Goal: Task Accomplishment & Management: Use online tool/utility

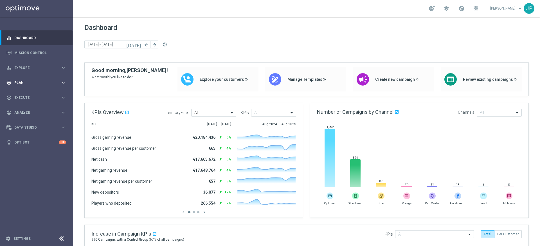
click at [49, 81] on span "Plan" at bounding box center [37, 82] width 46 height 3
click at [50, 92] on link "Target Groups" at bounding box center [37, 94] width 44 height 4
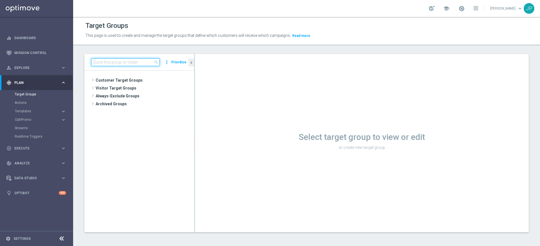
click at [139, 63] on input at bounding box center [125, 62] width 69 height 8
paste input "UK_CASINO_EMAIL | Games React Follow Up | Non Deps after 7 days"
type input "UK_CASINO_EMAIL | Games React Follow Up | Non Deps after 7 days"
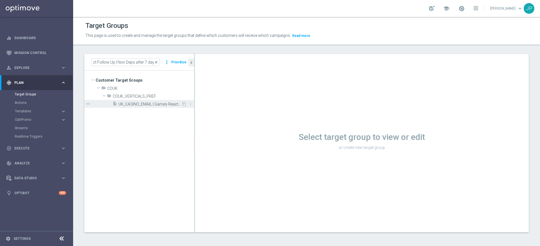
click at [158, 104] on span "UK_CASINO_EMAIL | Games React Follow Up | Non Deps after 7 days" at bounding box center [149, 104] width 63 height 5
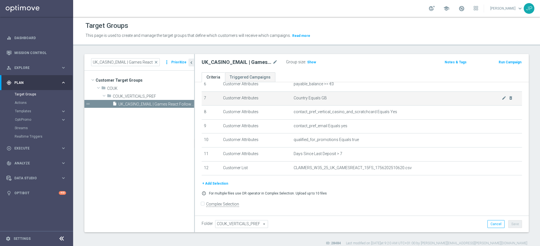
scroll to position [5, 0]
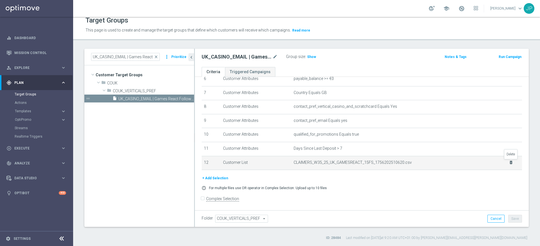
click at [510, 163] on icon "delete_forever" at bounding box center [511, 162] width 4 height 4
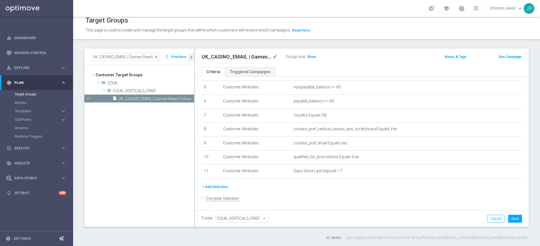
click at [221, 186] on button "+ Add Selection" at bounding box center [215, 187] width 27 height 6
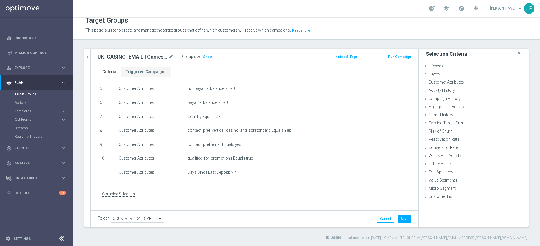
scroll to position [66, 0]
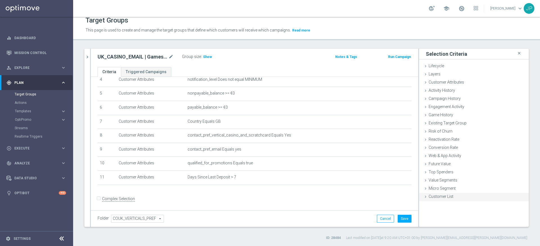
click at [426, 196] on icon at bounding box center [425, 196] width 4 height 4
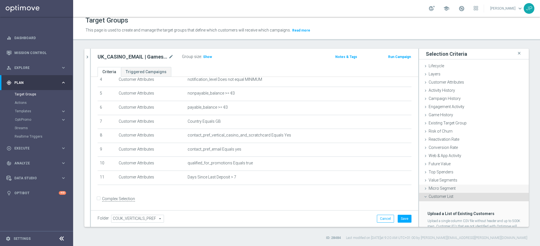
scroll to position [26, 0]
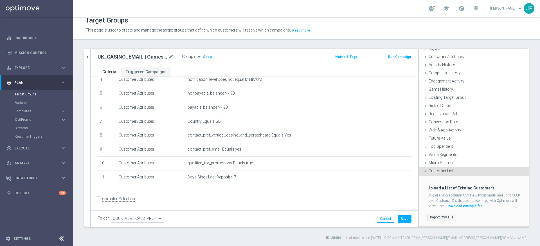
click at [438, 215] on label "Import CSV File" at bounding box center [441, 217] width 28 height 7
click at [0, 0] on input "Import CSV File" at bounding box center [0, 0] width 0 height 0
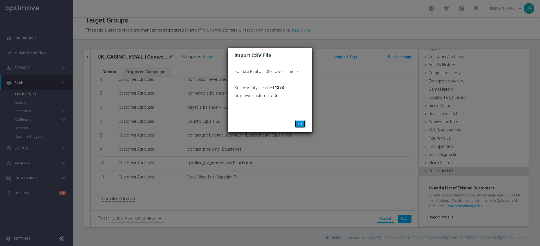
click at [302, 125] on button "OK" at bounding box center [300, 124] width 11 height 8
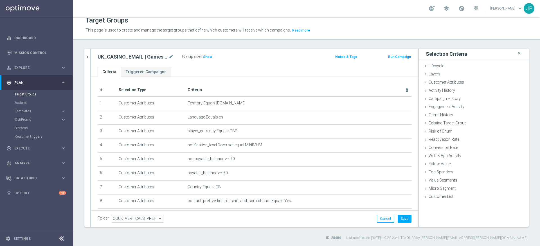
scroll to position [0, 0]
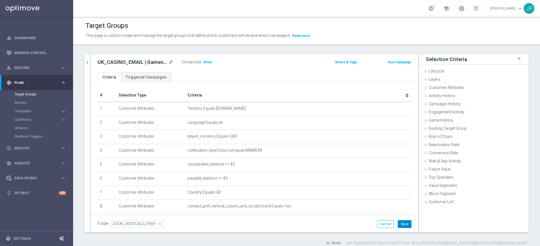
click at [406, 223] on button "Save" at bounding box center [405, 224] width 14 height 8
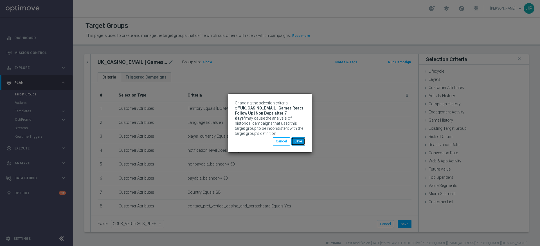
click at [301, 140] on button "Save" at bounding box center [298, 141] width 14 height 8
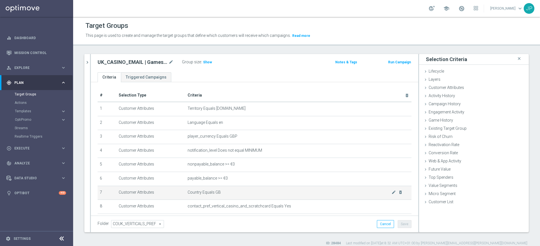
scroll to position [88, 0]
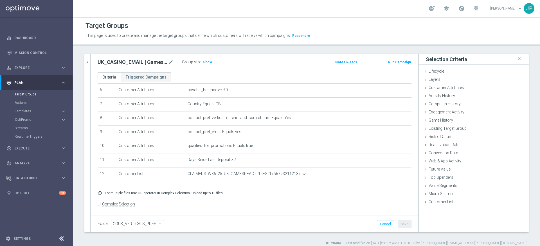
click at [207, 65] on div "Group size : Show" at bounding box center [210, 62] width 56 height 8
click at [210, 61] on span "Show" at bounding box center [207, 62] width 9 height 4
click at [245, 51] on div "Target Groups This page is used to create and manage the target groups that def…" at bounding box center [306, 131] width 467 height 229
click at [40, 55] on link "Mission Control" at bounding box center [40, 52] width 52 height 15
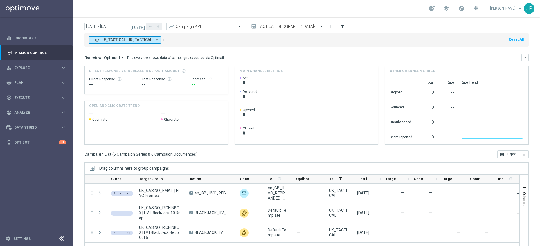
scroll to position [15, 0]
click at [143, 24] on icon "today" at bounding box center [137, 26] width 15 height 5
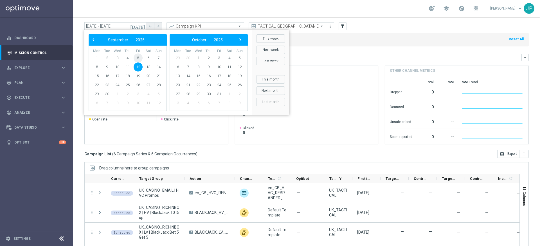
click at [138, 58] on span "5" at bounding box center [138, 57] width 9 height 9
type input "05 Sep 2025 - 05 Sep 2025"
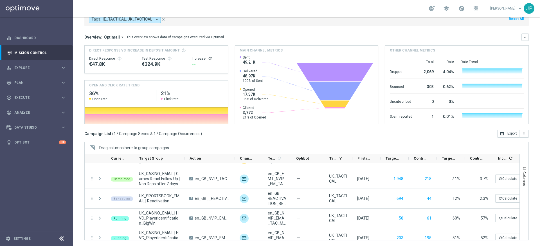
scroll to position [96, 0]
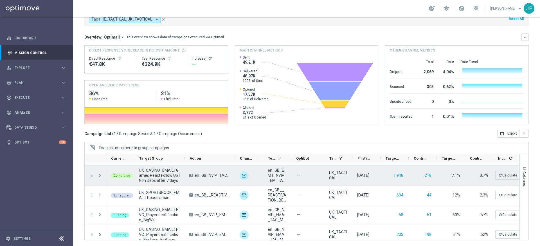
click at [92, 176] on icon "more_vert" at bounding box center [91, 175] width 5 height 5
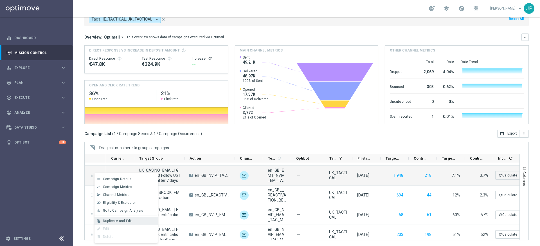
click at [121, 222] on span "Duplicate and Edit" at bounding box center [117, 221] width 29 height 4
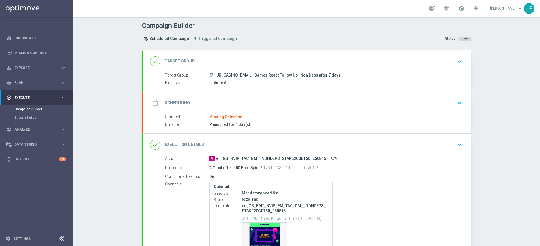
click at [434, 107] on div "date_range Scheduling keyboard_arrow_down" at bounding box center [307, 103] width 314 height 11
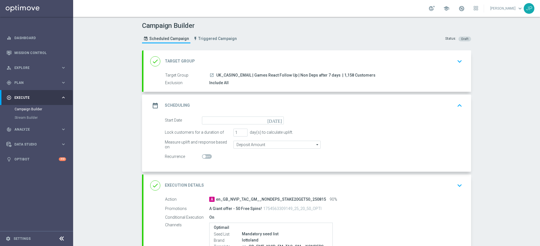
click at [281, 122] on icon "today" at bounding box center [275, 119] width 17 height 6
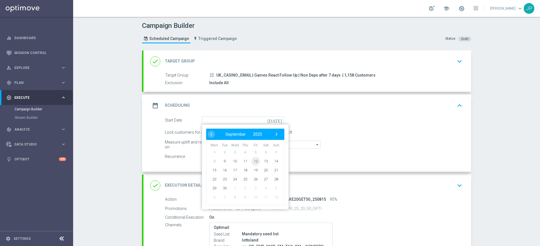
click at [257, 160] on span "12" at bounding box center [255, 160] width 9 height 9
type input "12 Sep 2025"
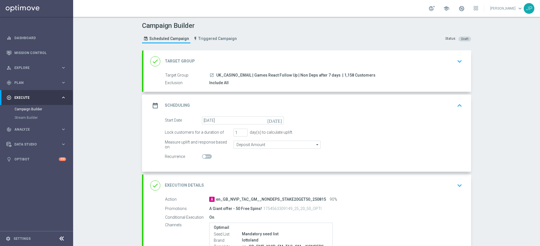
click at [384, 133] on div "Lock customers for a duration of 1 day(s) to calculate uplift." at bounding box center [314, 133] width 306 height 8
click at [383, 70] on div "done Target Group keyboard_arrow_down" at bounding box center [307, 61] width 328 height 22
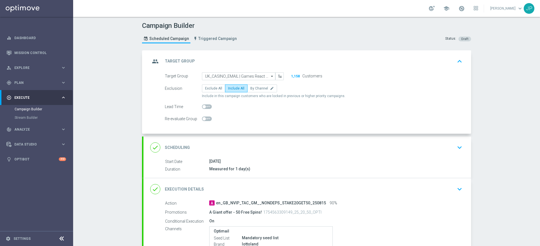
click at [403, 57] on div "group Target Group keyboard_arrow_up" at bounding box center [307, 61] width 314 height 11
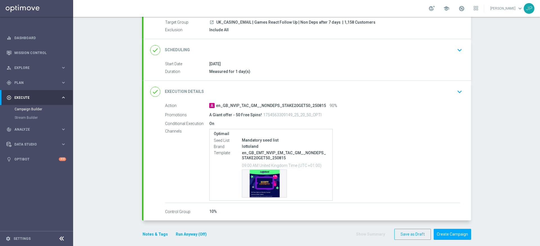
scroll to position [58, 0]
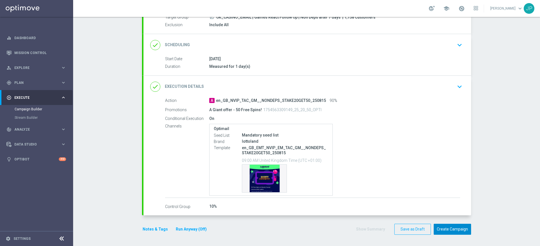
click at [459, 230] on button "Create Campaign" at bounding box center [452, 229] width 37 height 11
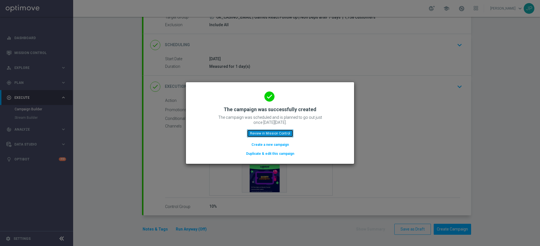
click at [283, 132] on button "Review in Mission Control" at bounding box center [270, 133] width 46 height 8
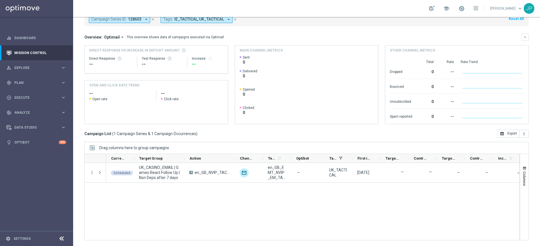
scroll to position [27, 0]
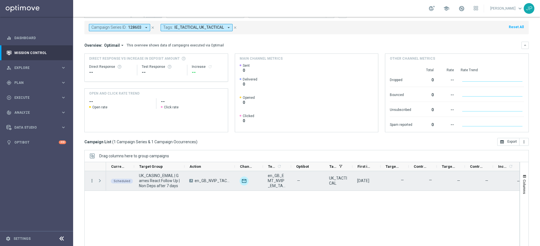
click at [93, 180] on icon "more_vert" at bounding box center [91, 180] width 5 height 5
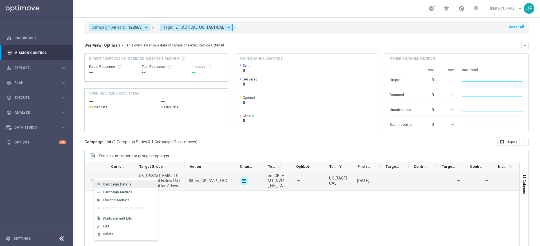
click at [121, 185] on span "Campaign Details" at bounding box center [117, 184] width 28 height 4
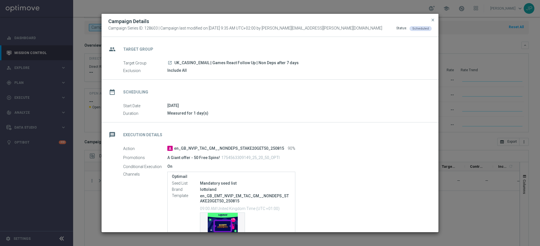
scroll to position [56, 0]
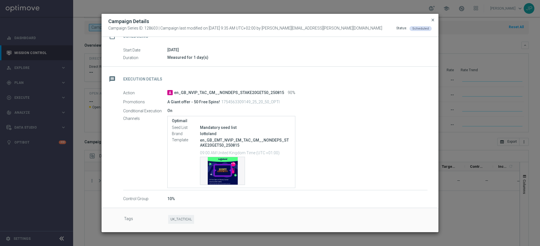
click at [432, 20] on span "close" at bounding box center [433, 20] width 4 height 4
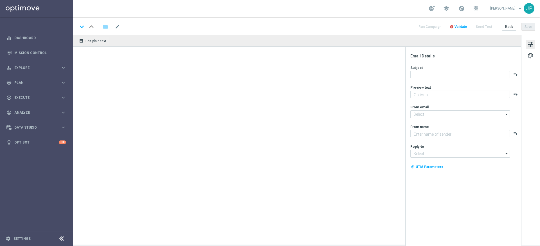
type textarea "It's an early start, so we're here with an early offer 👀"
type input "mail@crm.lottoland.com"
type textarea "Lottoland"
type input "support@lottoland.co.za"
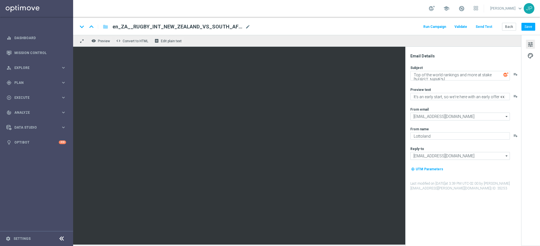
click at [221, 23] on span "en_ZA__RUGBY_INT_NEW_ZEALAND_VS_SOUTH_AFRICA_LOTTO_COMBO_MATCH2__EMT_ALL_EM_TAC…" at bounding box center [177, 26] width 130 height 7
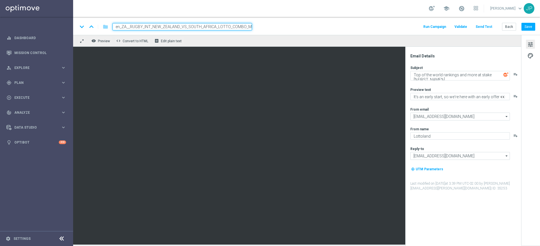
scroll to position [0, 51]
click at [301, 14] on div "school James Parr keyboard_arrow_down JP" at bounding box center [306, 8] width 467 height 17
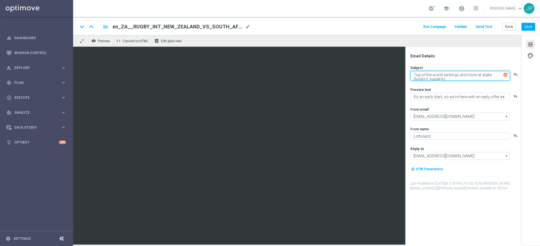
click at [417, 74] on textarea "Top of the world rankings and more at stake [%FIRST_NAME%]" at bounding box center [460, 76] width 100 height 10
click at [485, 73] on textarea "Top of the world rankings and more at stake [%FIRST_NAME%]" at bounding box center [460, 76] width 100 height 10
drag, startPoint x: 485, startPoint y: 73, endPoint x: 413, endPoint y: 76, distance: 72.9
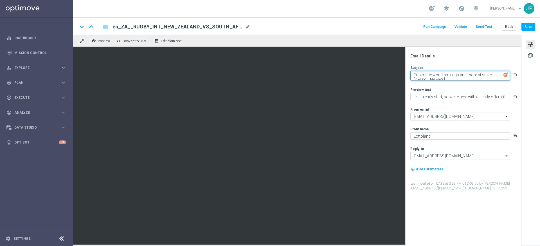
click at [413, 76] on textarea "Top of the world rankings and more at stake [%FIRST_NAME%]" at bounding box center [460, 76] width 100 height 10
click at [411, 74] on textarea "3rd in [%FIRST_NAME%]" at bounding box center [460, 74] width 100 height 7
click at [434, 73] on textarea "We're 3rd in [%FIRST_NAME%]" at bounding box center [460, 74] width 100 height 7
click at [435, 74] on textarea "We're 3rd in [%FIRST_NAME%]" at bounding box center [460, 74] width 100 height 7
click at [413, 74] on textarea "We're 3rd in the championship [%FIRST_NAME%]" at bounding box center [460, 74] width 100 height 7
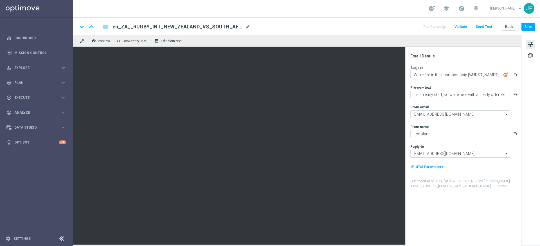
click at [514, 75] on icon "playlist_add" at bounding box center [515, 74] width 4 height 4
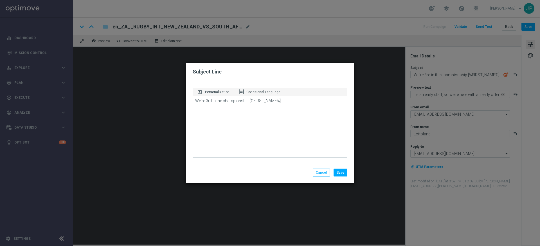
click at [413, 74] on modal-container "Subject Line portrait Personalization Conditional Language We're 3rd in the cha…" at bounding box center [270, 123] width 540 height 246
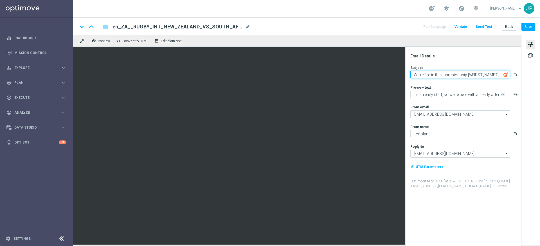
click at [412, 75] on textarea "We're 3rd in the championship [%FIRST_NAME%]" at bounding box center [460, 74] width 100 height 7
click at [506, 75] on img at bounding box center [505, 74] width 5 height 5
click at [413, 77] on textarea "We're 3rd in the championship [%FIRST_NAME%]" at bounding box center [460, 74] width 100 height 7
click at [516, 73] on icon "playlist_add" at bounding box center [515, 74] width 4 height 4
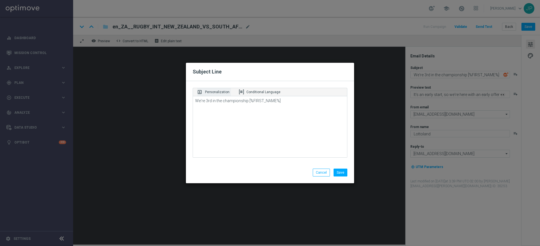
click at [222, 92] on p "Personalization" at bounding box center [217, 91] width 24 height 5
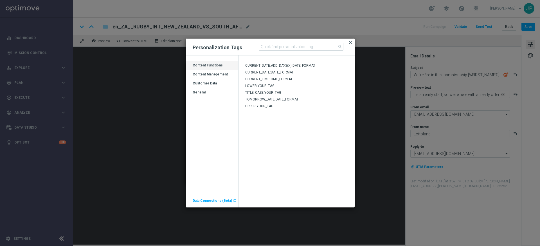
click at [351, 42] on span "close" at bounding box center [350, 42] width 4 height 4
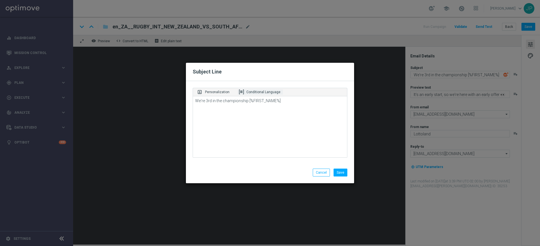
click at [259, 90] on p "Conditional Language" at bounding box center [263, 91] width 34 height 5
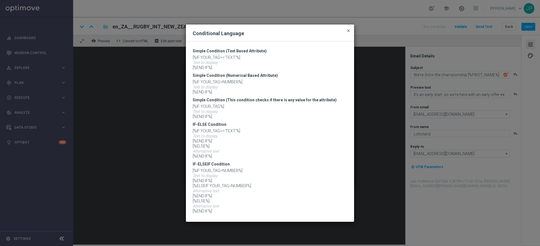
click at [348, 29] on span "close" at bounding box center [348, 30] width 4 height 4
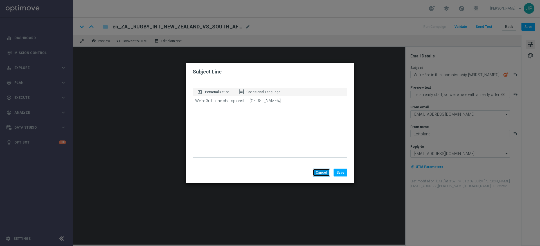
click at [321, 174] on button "Cancel" at bounding box center [321, 172] width 17 height 8
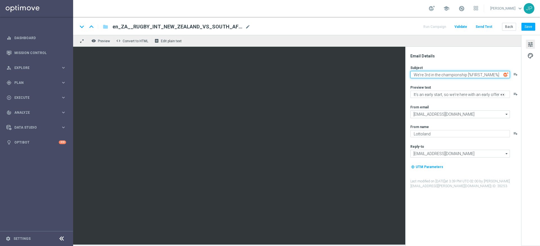
click at [500, 73] on textarea "We're 3rd in the championship [%FIRST_NAME%]" at bounding box center [460, 74] width 100 height 7
click at [414, 76] on textarea "We're 3rd in the championship [%FIRST_NAME%]" at bounding box center [460, 74] width 100 height 7
click at [532, 54] on span "palette" at bounding box center [530, 55] width 6 height 7
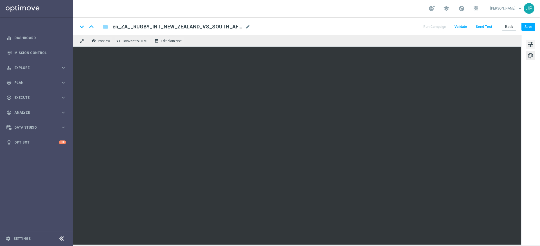
click at [531, 45] on span "tune" at bounding box center [530, 44] width 6 height 7
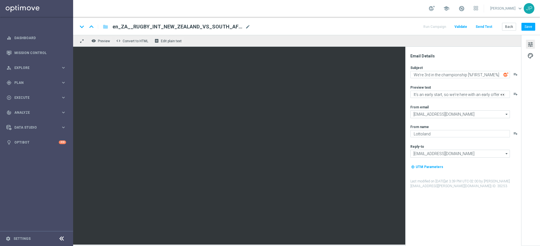
click at [515, 74] on icon "playlist_add" at bounding box center [515, 74] width 4 height 4
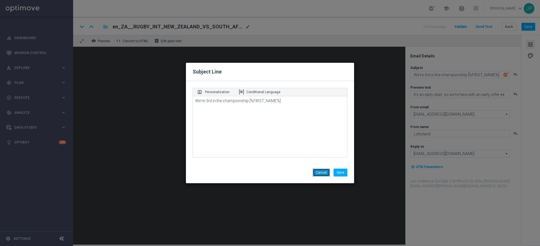
click at [319, 174] on button "Cancel" at bounding box center [321, 172] width 17 height 8
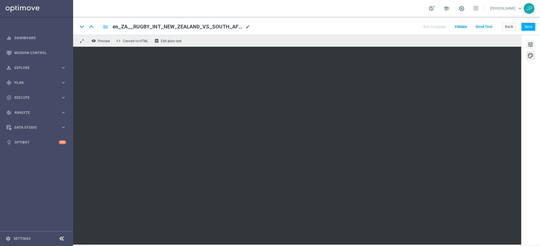
click at [529, 41] on span "tune" at bounding box center [530, 44] width 6 height 7
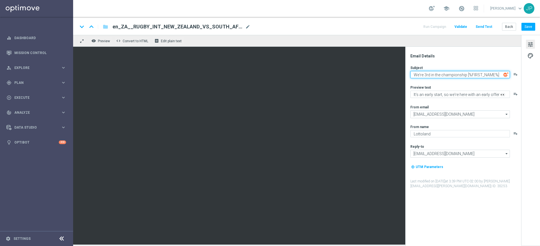
click at [499, 74] on textarea "We're 3rd in the championship [%FIRST_NAME%]" at bounding box center [460, 74] width 100 height 7
click at [412, 76] on textarea "We're 3rd in the championship [%FIRST_NAME%]" at bounding box center [460, 74] width 100 height 7
paste textarea ":face_with_raised_eyebrow:"
drag, startPoint x: 462, startPoint y: 75, endPoint x: 409, endPoint y: 74, distance: 52.6
click at [409, 74] on div "Email Details Subject :face_with_raised_eyebrow: We're 3rd in the championship …" at bounding box center [465, 149] width 112 height 192
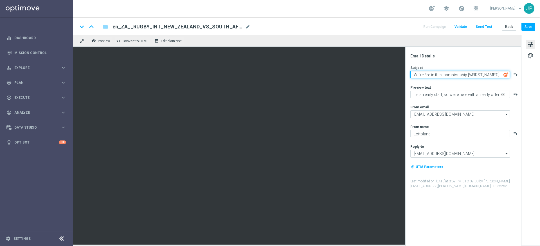
paste textarea ":face_with_raised_eyebrow:"
paste textarea "🤨"
type textarea "🤨 We're 3rd in the championship [%FIRST_NAME%]"
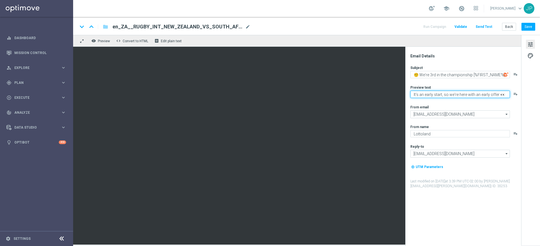
click at [495, 95] on textarea "It's an early start, so we're here with an early offer 👀" at bounding box center [460, 94] width 100 height 7
drag, startPoint x: 495, startPoint y: 95, endPoint x: 419, endPoint y: 104, distance: 76.4
click at [419, 104] on div "Subject 🤨 We're 3rd in the championship [%FIRST_NAME%] playlist_add Preview tex…" at bounding box center [465, 126] width 110 height 123
click at [415, 94] on textarea "It's an early start, so we're here with an early offer 👀" at bounding box center [460, 94] width 100 height 7
drag, startPoint x: 415, startPoint y: 94, endPoint x: 491, endPoint y: 92, distance: 76.8
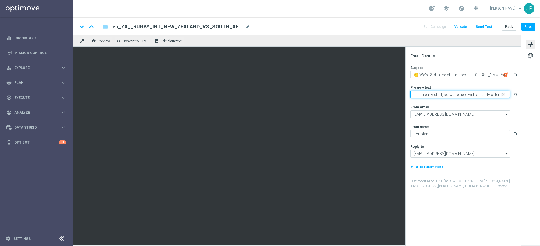
click at [491, 92] on textarea "It's an early start, so we're here with an early offer 👀" at bounding box center [460, 94] width 100 height 7
type textarea "Don't worry, here's a 1st place offer for you 👀"
click at [455, 101] on div "Subject 🤨 We're 3rd in the championship [%FIRST_NAME%] playlist_add Preview tex…" at bounding box center [465, 126] width 110 height 123
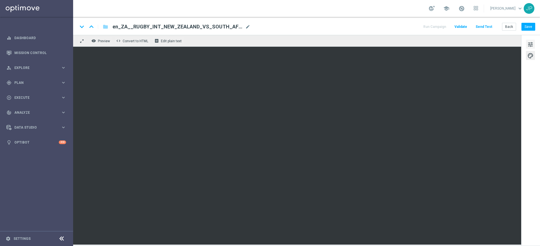
click at [531, 44] on span "tune" at bounding box center [530, 44] width 6 height 7
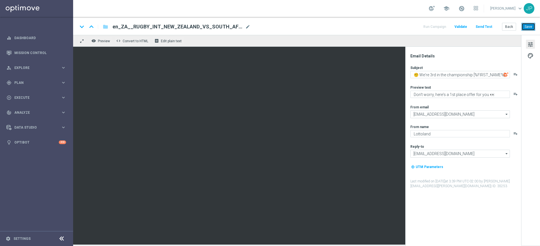
click at [531, 26] on button "Save" at bounding box center [528, 27] width 14 height 8
click at [487, 25] on button "Send Test" at bounding box center [484, 27] width 18 height 8
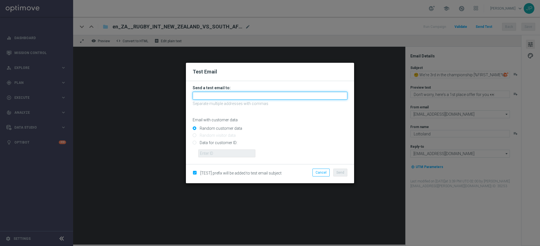
click at [264, 97] on input "text" at bounding box center [270, 96] width 155 height 8
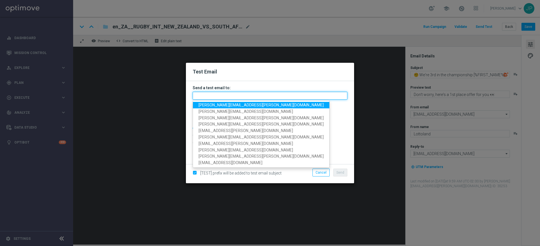
type input "l"
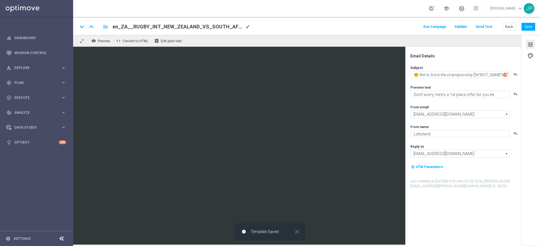
click at [484, 26] on button "Send Test" at bounding box center [484, 27] width 18 height 8
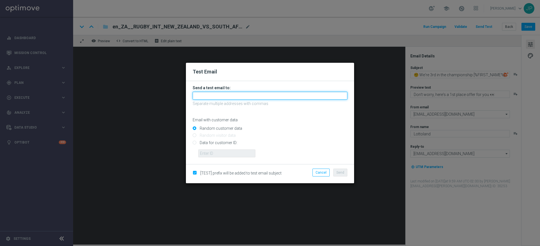
click at [260, 92] on input "text" at bounding box center [270, 96] width 155 height 8
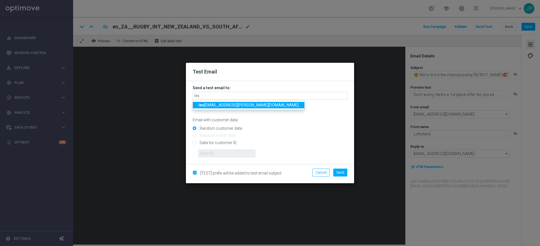
click at [226, 107] on span "les lie.martinez@lottoland.com" at bounding box center [249, 105] width 100 height 4
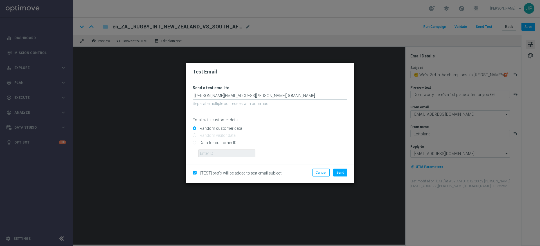
click at [261, 100] on form "Send a test email to: leslie.martinez@lottoland.com Separate multiple addresses…" at bounding box center [270, 121] width 155 height 72
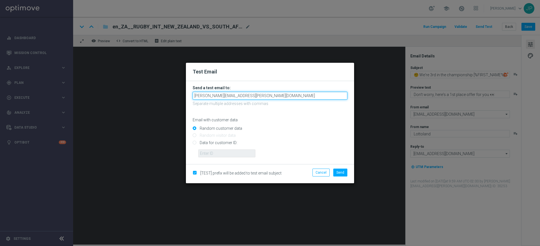
click at [262, 98] on input "[PERSON_NAME][EMAIL_ADDRESS][PERSON_NAME][DOMAIN_NAME]" at bounding box center [270, 96] width 155 height 8
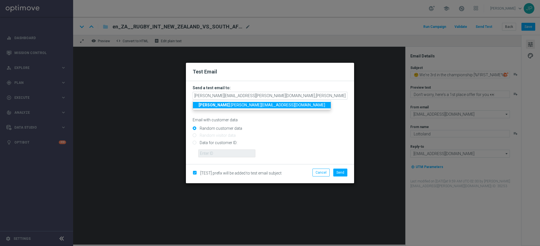
click at [228, 106] on span "james .parr@lottoland.com" at bounding box center [262, 105] width 127 height 4
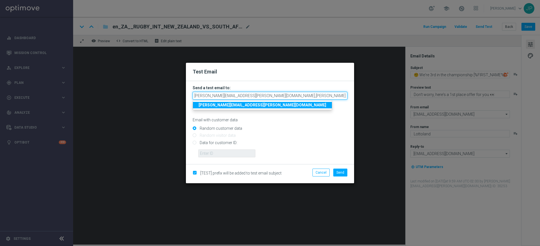
click at [308, 96] on input "leslie.martinez@lottoland.com,james.parr@lottoland.com" at bounding box center [270, 96] width 155 height 8
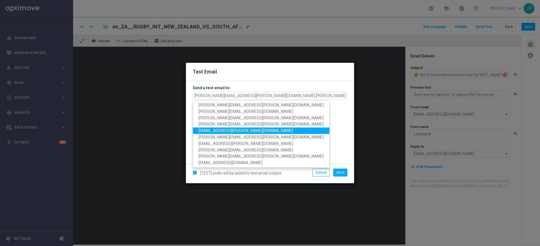
click at [242, 133] on span "[EMAIL_ADDRESS][PERSON_NAME][DOMAIN_NAME]" at bounding box center [246, 130] width 94 height 4
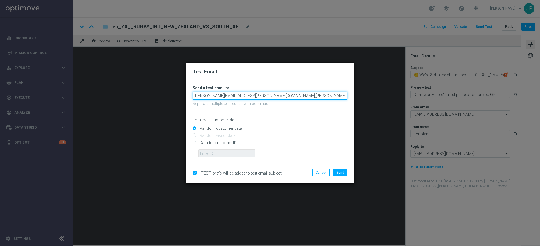
click at [345, 97] on input "leslie.martinez@lottoland.com,james.parr@lottoland.com,maryke.haywood@lottoland…" at bounding box center [270, 96] width 155 height 8
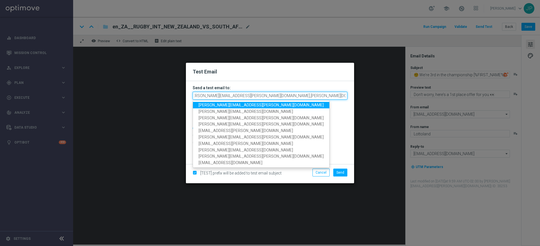
scroll to position [0, 6]
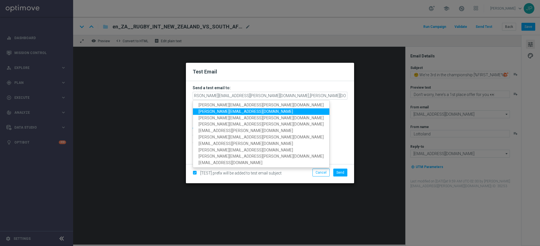
click at [247, 111] on span "[PERSON_NAME][EMAIL_ADDRESS][DOMAIN_NAME]" at bounding box center [246, 111] width 94 height 4
type input "leslie.martinez@lottoland.com,james.parr@lottoland.com,maryke.haywood@lottoland…"
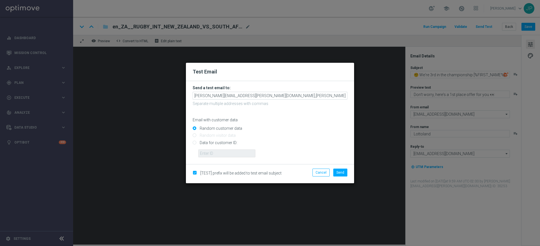
click at [220, 142] on input "Data for customer ID:" at bounding box center [270, 145] width 155 height 8
radio input "true"
click at [239, 153] on input "text" at bounding box center [226, 153] width 57 height 8
paste input "10505907"
type input "10505907"
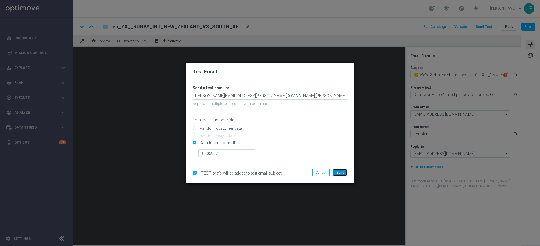
click at [341, 172] on span "Send" at bounding box center [340, 172] width 8 height 4
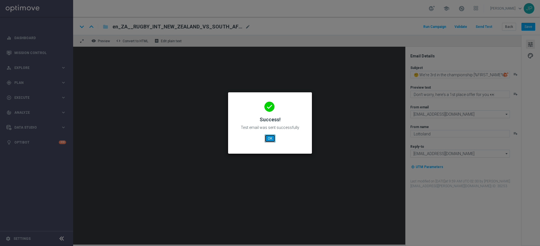
click at [267, 140] on button "OK" at bounding box center [270, 138] width 11 height 8
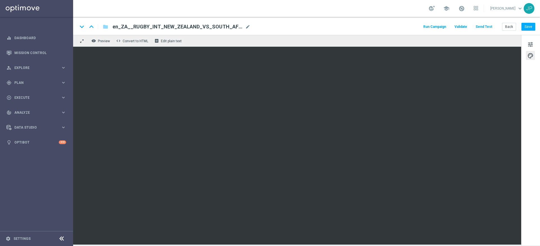
click at [486, 26] on button "Send Test" at bounding box center [484, 27] width 18 height 8
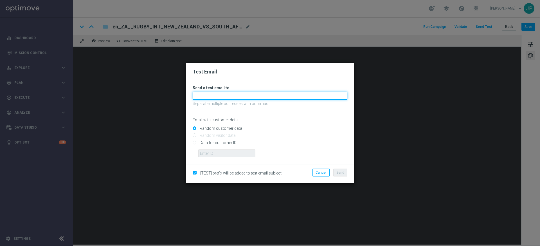
click at [275, 95] on input "text" at bounding box center [270, 96] width 155 height 8
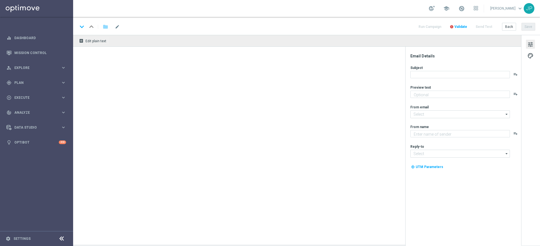
type textarea "Don't worry, here's a 1st place offer for you 👀"
type textarea "Lottoland"
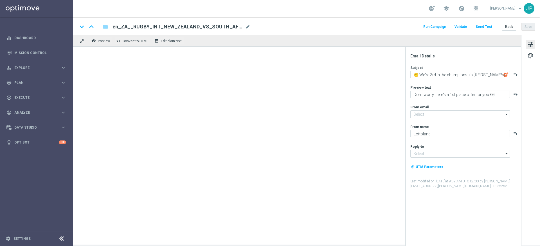
type input "[EMAIL_ADDRESS][DOMAIN_NAME]"
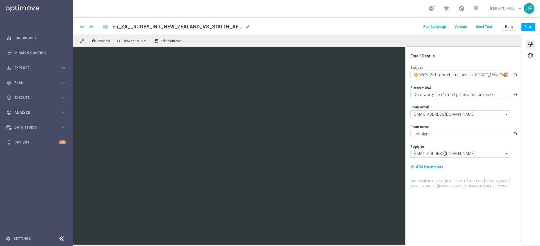
click at [490, 28] on button "Send Test" at bounding box center [484, 27] width 18 height 8
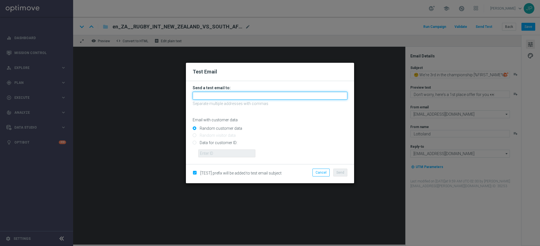
click at [289, 96] on input "text" at bounding box center [270, 96] width 155 height 8
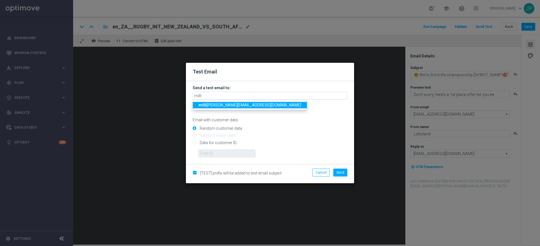
click at [237, 103] on span "milli [EMAIL_ADDRESS][DOMAIN_NAME]" at bounding box center [250, 105] width 103 height 4
type input "[PERSON_NAME][EMAIL_ADDRESS][PERSON_NAME][DOMAIN_NAME]"
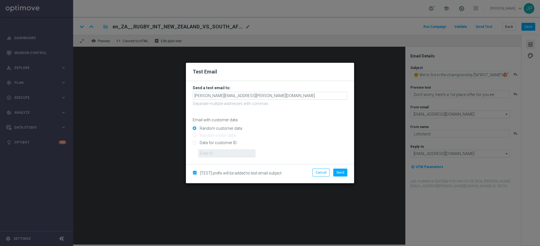
click at [223, 141] on input "Data for customer ID:" at bounding box center [270, 145] width 155 height 8
radio input "true"
click at [227, 152] on input "text" at bounding box center [226, 153] width 57 height 8
paste input "10505907"
type input "10505907"
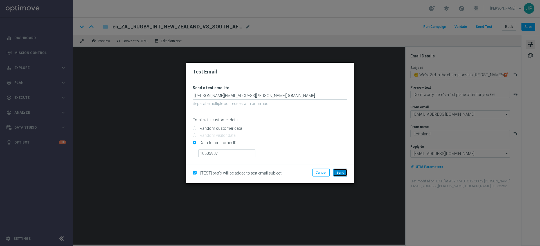
click at [343, 171] on span "Send" at bounding box center [340, 172] width 8 height 4
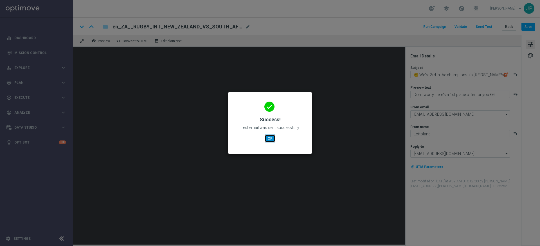
click at [270, 136] on button "OK" at bounding box center [270, 138] width 11 height 8
